Goal: Task Accomplishment & Management: Use online tool/utility

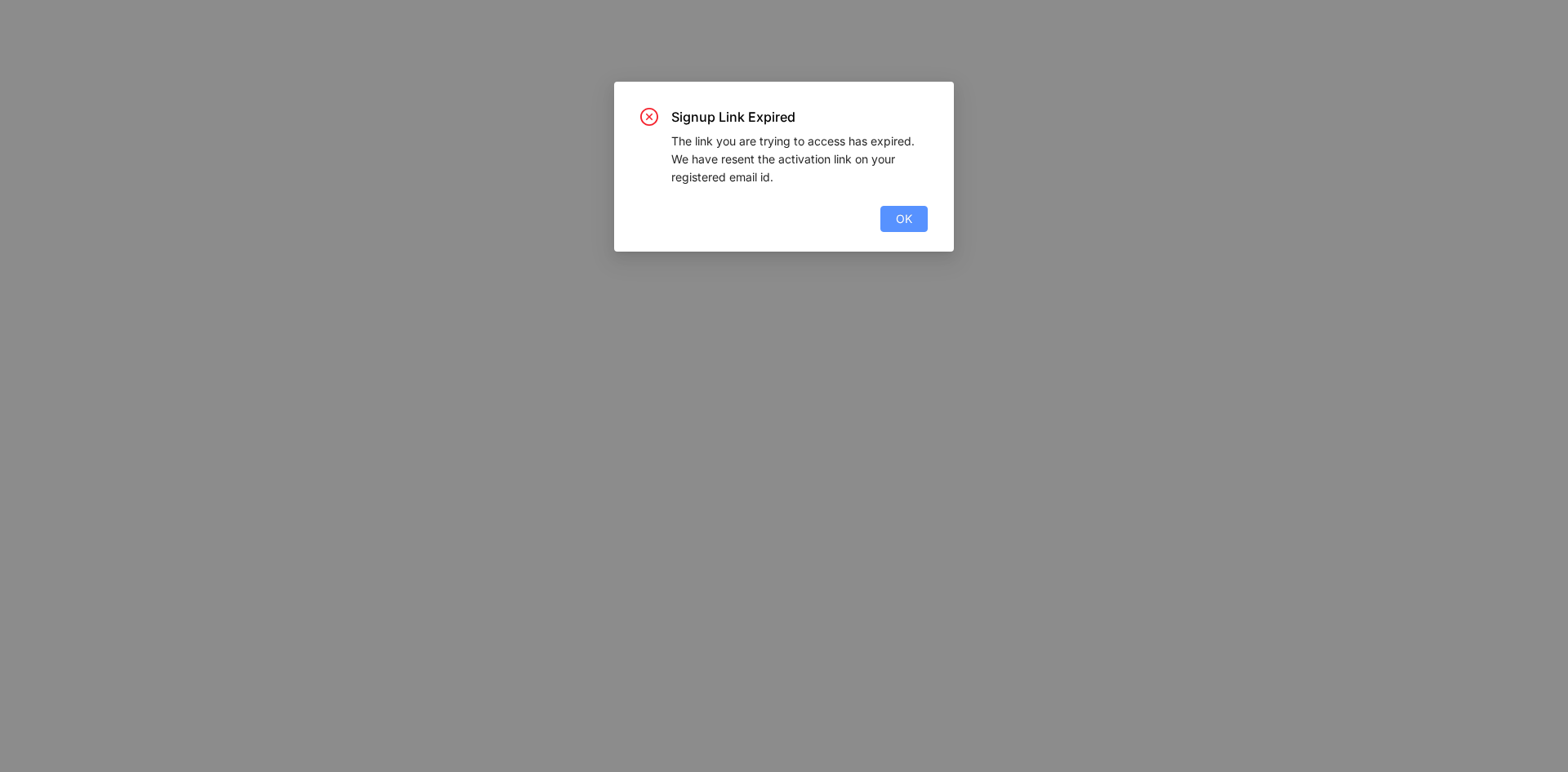
click at [897, 210] on span "OK" at bounding box center [904, 219] width 16 height 18
